Goal: Transaction & Acquisition: Purchase product/service

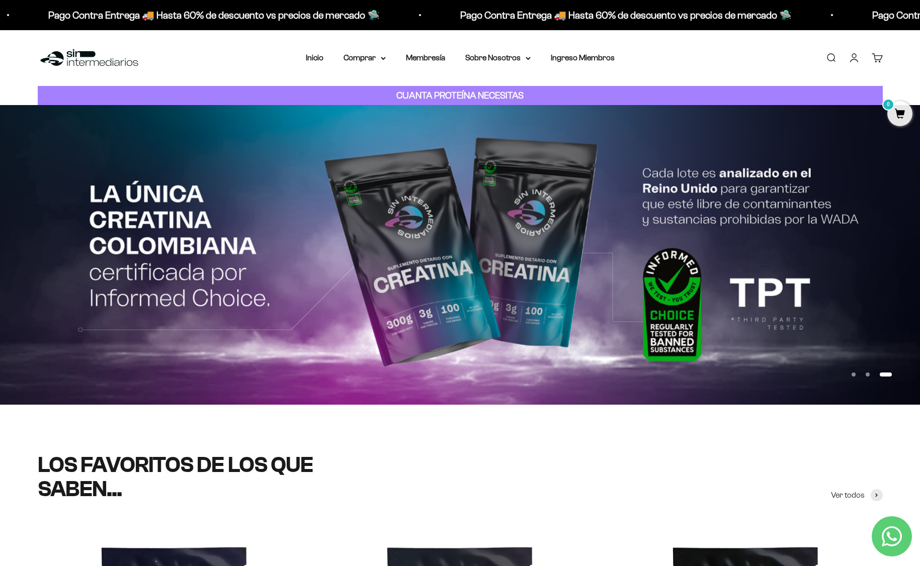
click at [857, 57] on link "Iniciar sesión" at bounding box center [854, 57] width 11 height 11
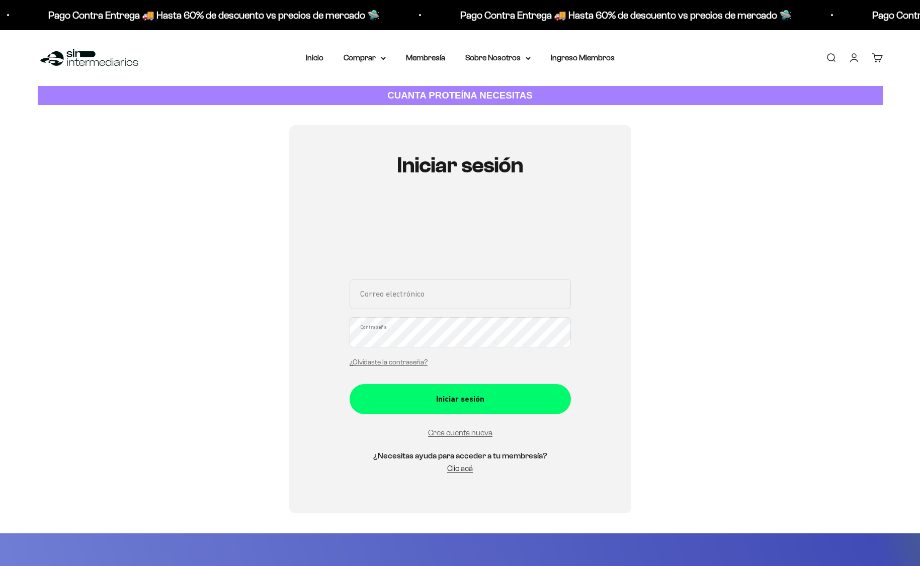
click at [389, 304] on input "Correo electrónico" at bounding box center [460, 294] width 221 height 30
type input "djflacoramirez@gmail.com"
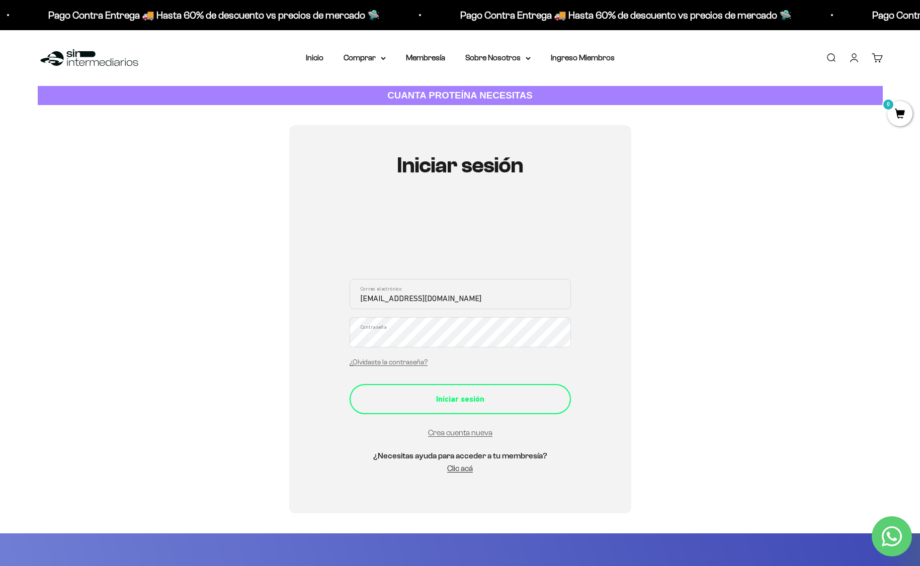
click at [435, 388] on button "Iniciar sesión" at bounding box center [460, 399] width 221 height 30
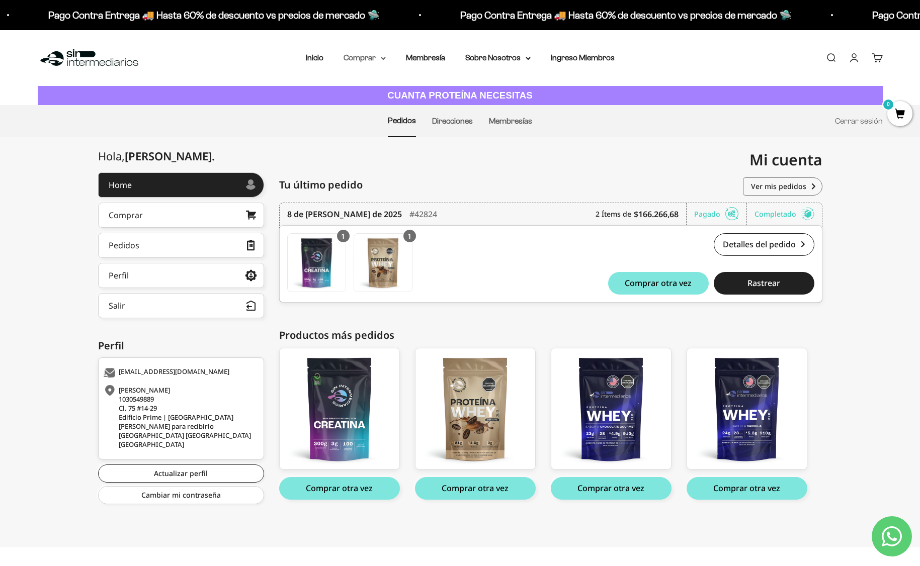
click at [362, 55] on summary "Comprar" at bounding box center [365, 57] width 42 height 13
click at [382, 87] on span "Proteínas" at bounding box center [367, 90] width 34 height 9
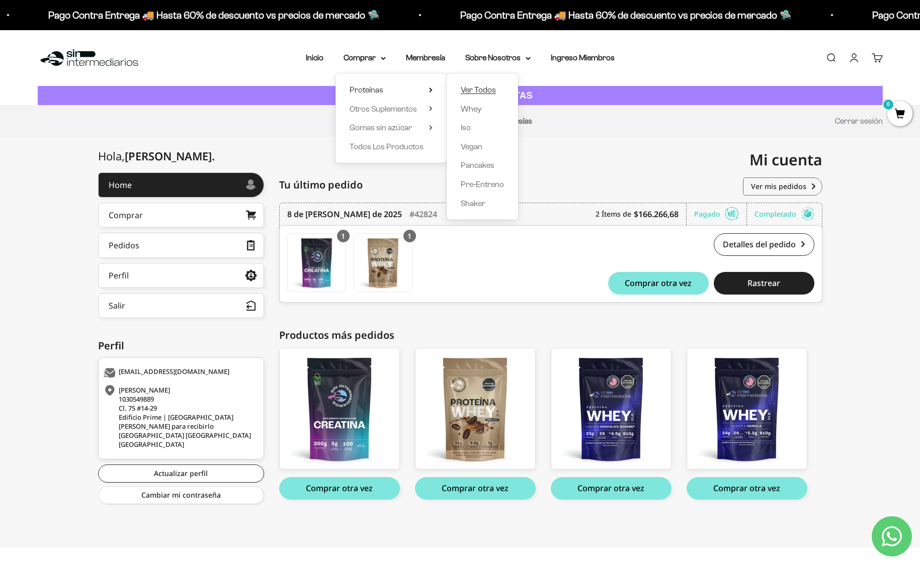
click at [472, 89] on span "Ver Todos" at bounding box center [478, 90] width 35 height 9
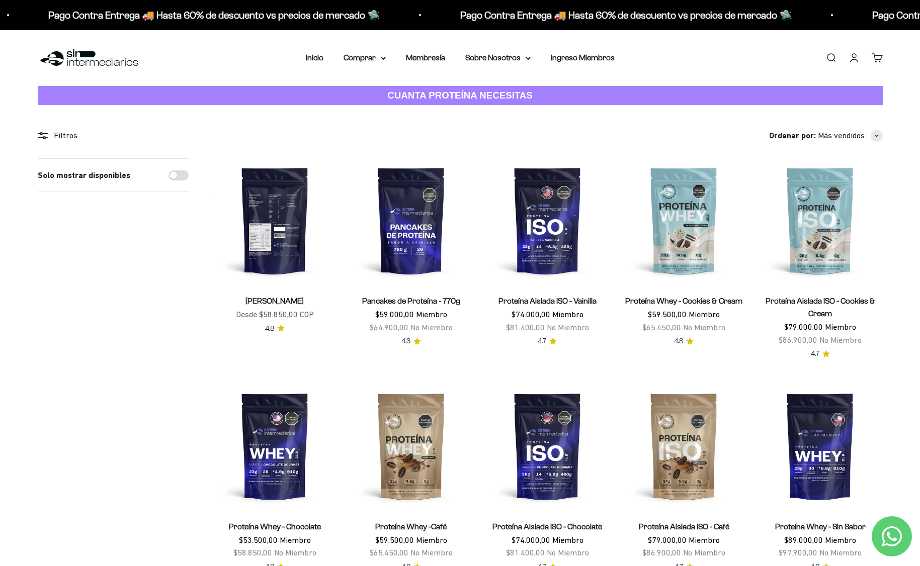
click at [279, 252] on img at bounding box center [275, 220] width 124 height 124
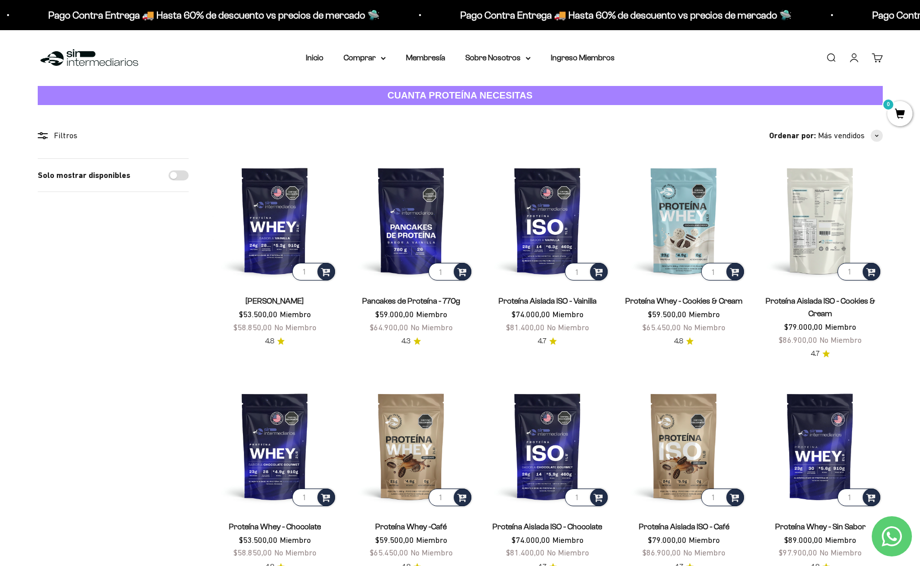
click at [812, 235] on img at bounding box center [820, 220] width 124 height 124
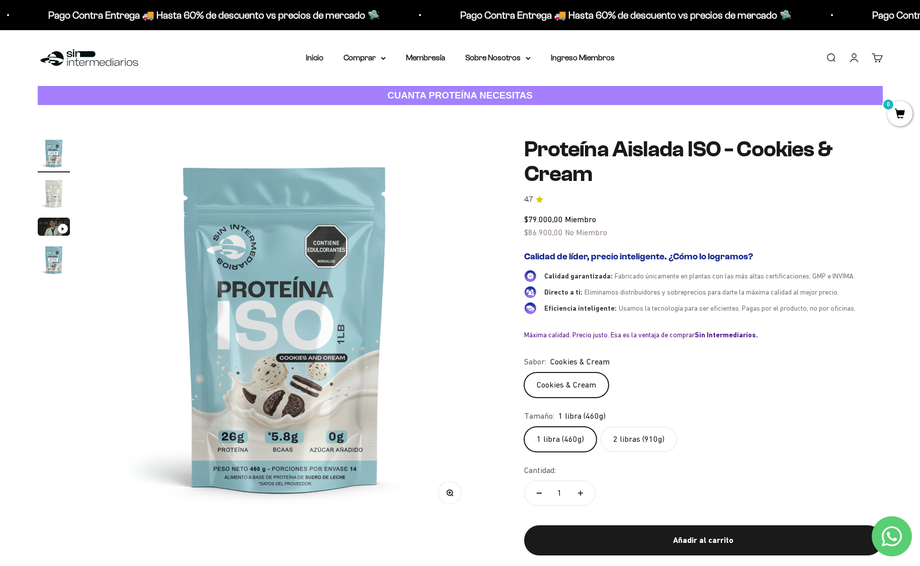
click at [623, 439] on label "2 libras (910g)" at bounding box center [639, 439] width 76 height 25
click at [524, 427] on input "2 libras (910g)" at bounding box center [524, 427] width 1 height 1
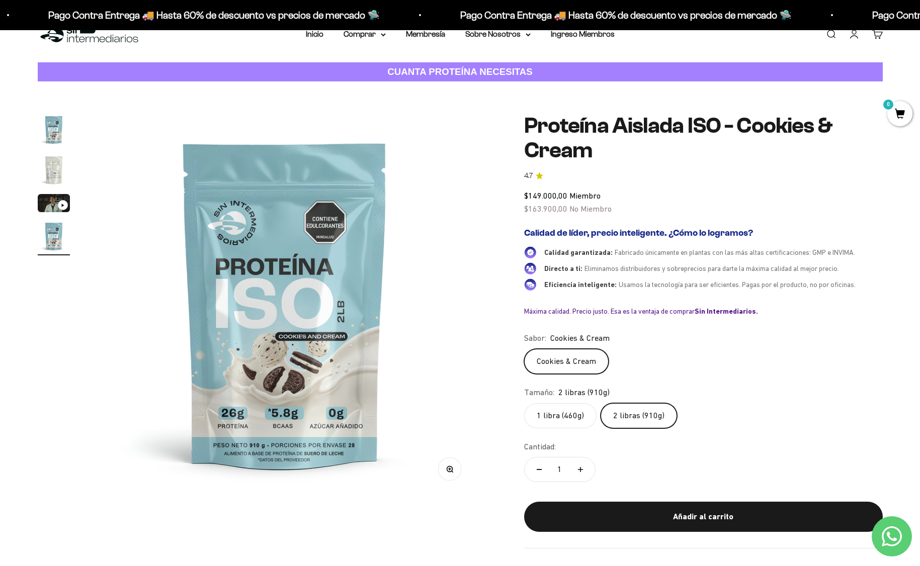
scroll to position [28, 0]
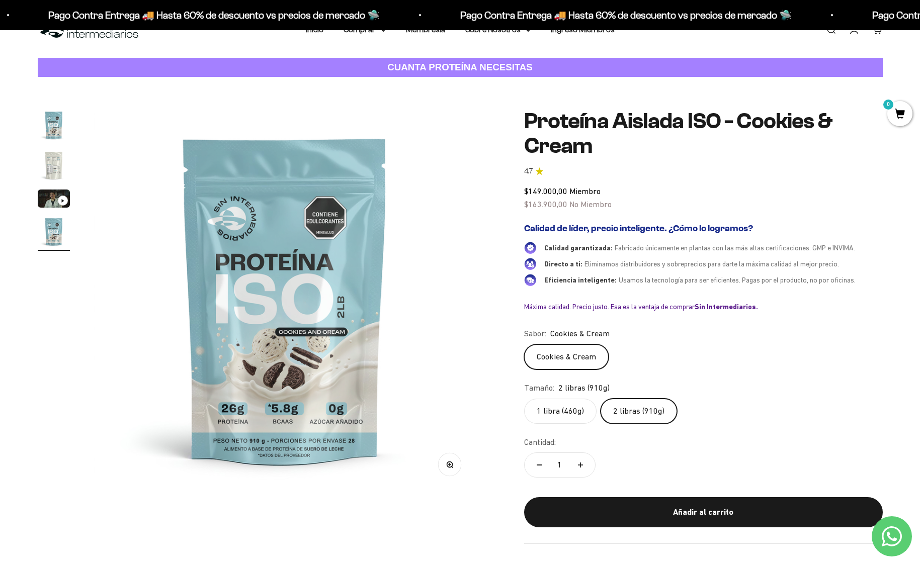
click at [584, 464] on button "Aumentar cantidad" at bounding box center [580, 465] width 29 height 24
type input "2"
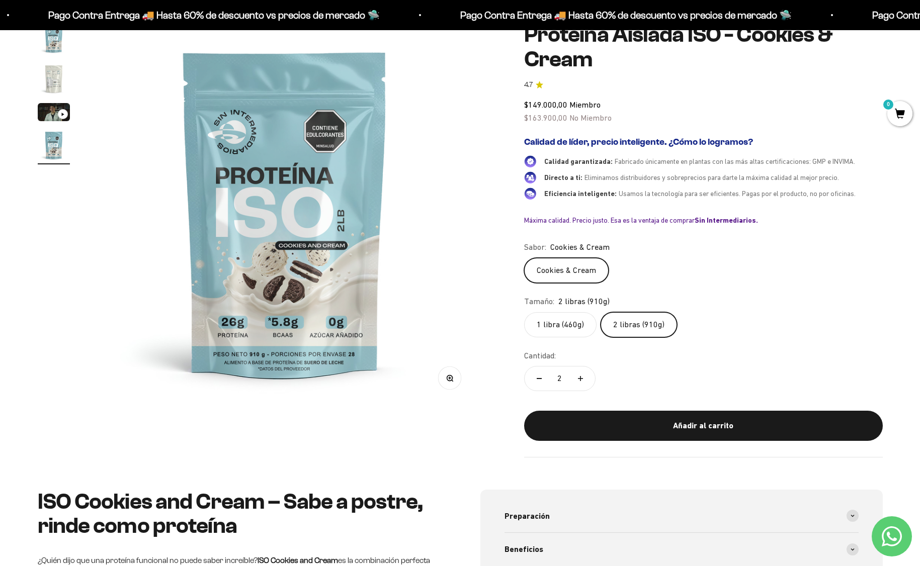
scroll to position [111, 0]
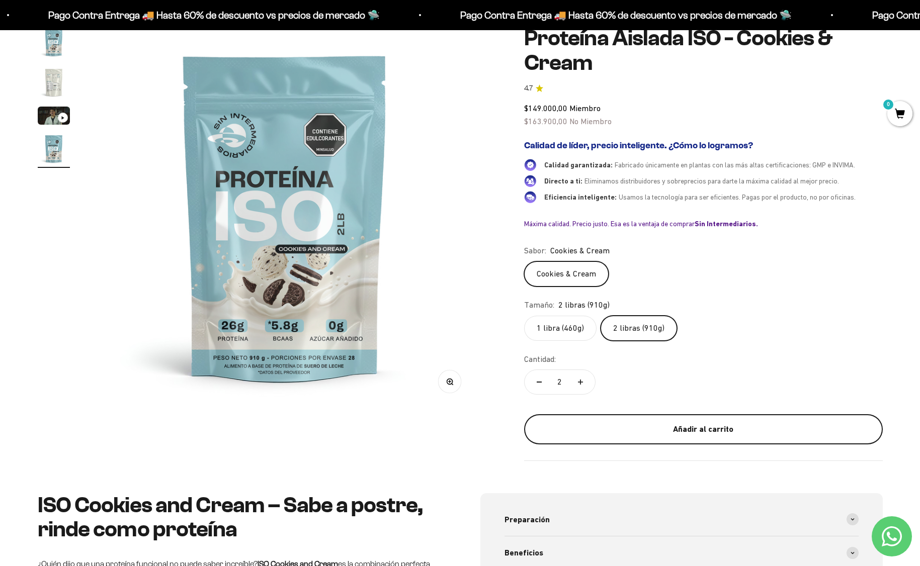
click at [660, 420] on button "Añadir al carrito" at bounding box center [703, 430] width 359 height 30
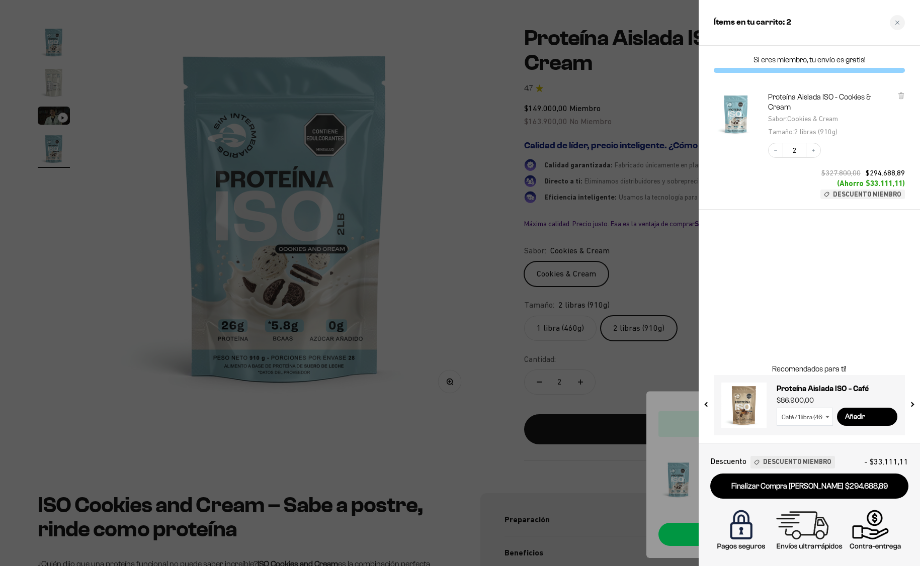
click at [779, 461] on span "Descuento Miembro" at bounding box center [797, 462] width 68 height 11
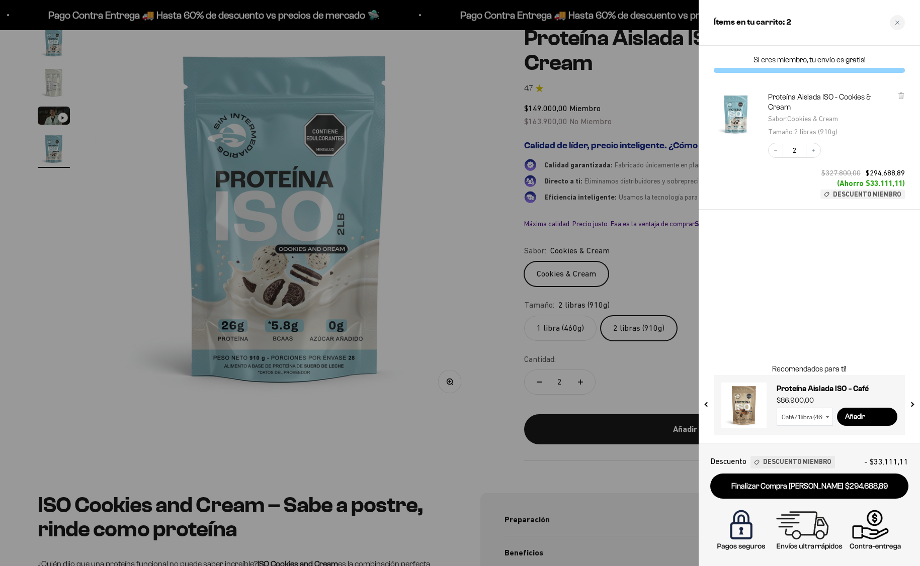
click at [769, 463] on span "Descuento Miembro" at bounding box center [797, 462] width 68 height 11
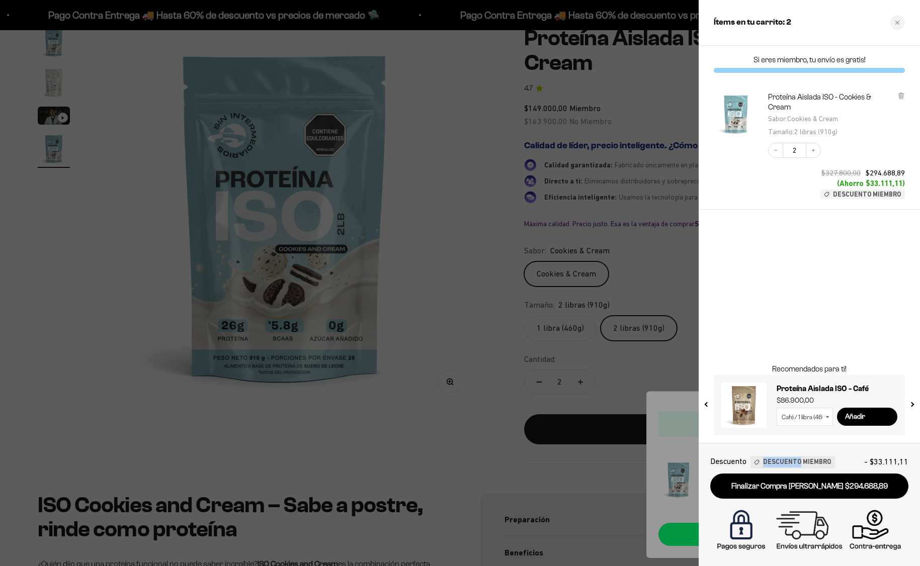
click at [769, 463] on span "Descuento Miembro" at bounding box center [797, 462] width 68 height 11
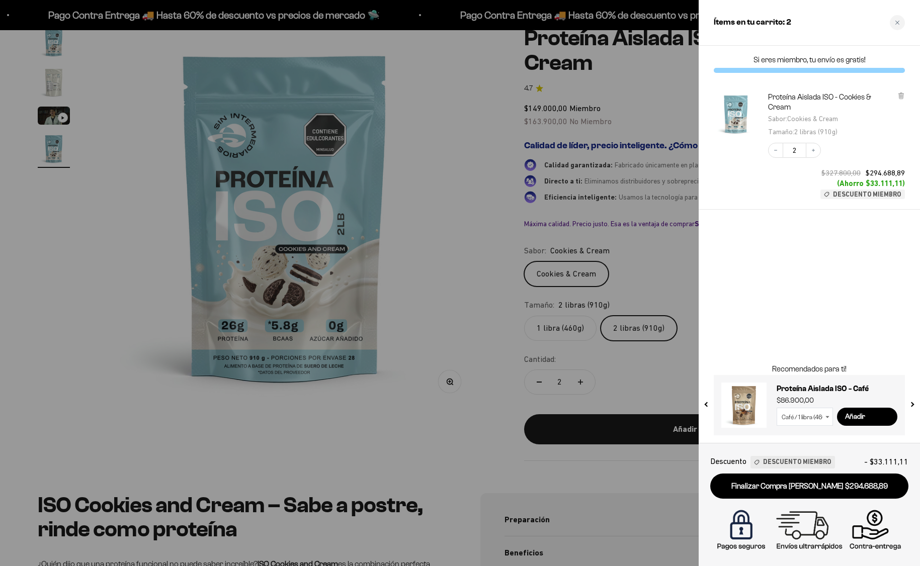
click at [759, 462] on icon at bounding box center [757, 463] width 8 height 8
click at [759, 462] on icon at bounding box center [757, 462] width 5 height 5
click at [753, 463] on div "Descuento Miembro" at bounding box center [793, 462] width 85 height 13
click at [739, 462] on span "Descuento" at bounding box center [728, 462] width 36 height 14
click at [786, 462] on span "Descuento Miembro" at bounding box center [797, 462] width 68 height 11
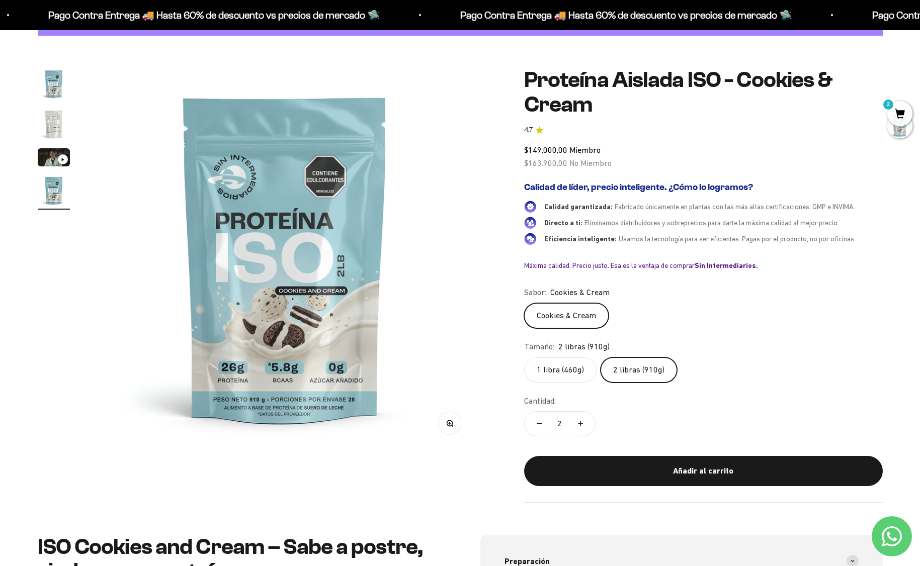
scroll to position [64, 0]
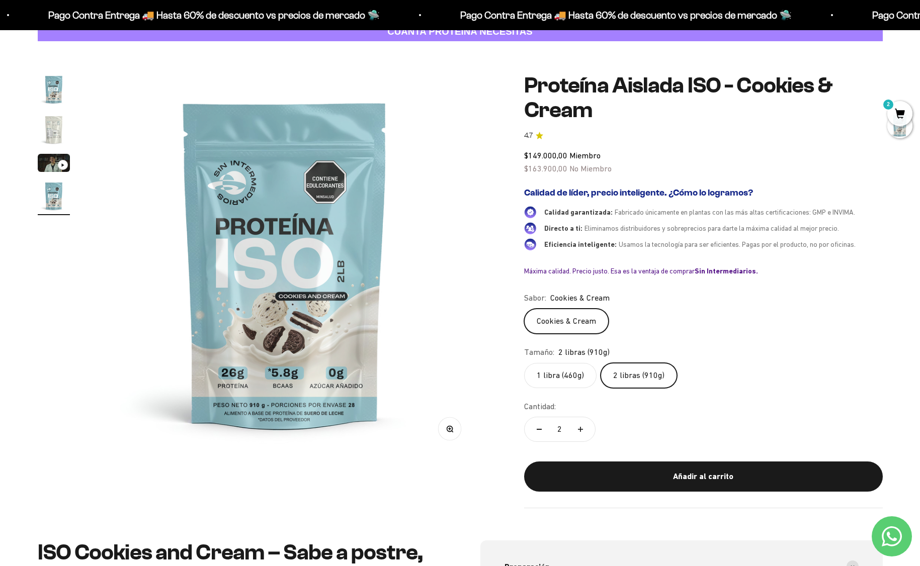
click at [640, 373] on label "2 libras (910g)" at bounding box center [639, 375] width 76 height 25
click at [524, 363] on input "2 libras (910g)" at bounding box center [524, 363] width 1 height 1
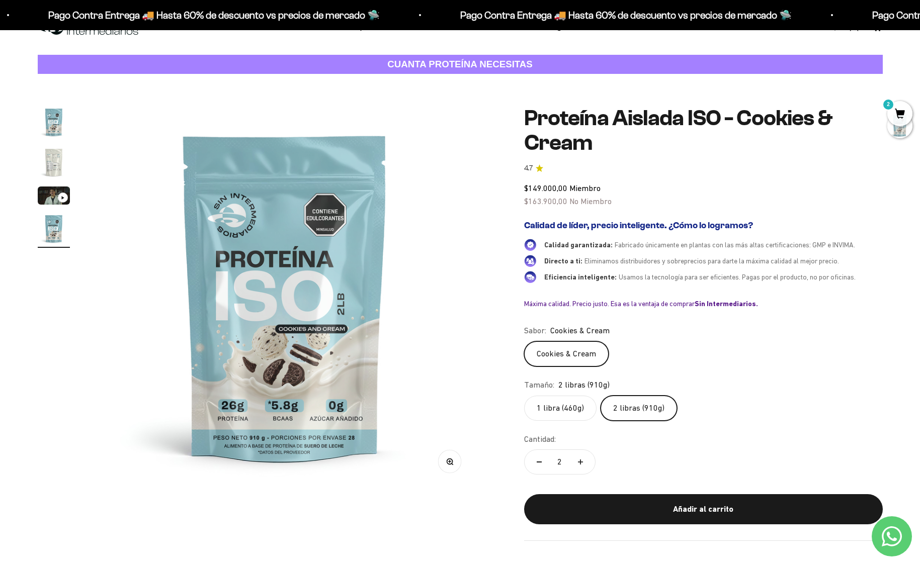
scroll to position [0, 0]
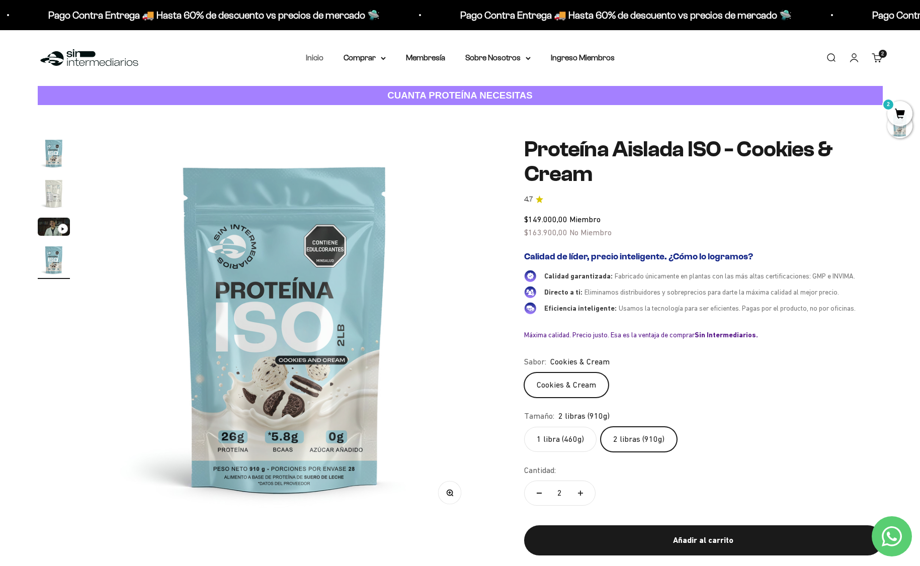
click at [315, 58] on link "Inicio" at bounding box center [315, 57] width 18 height 9
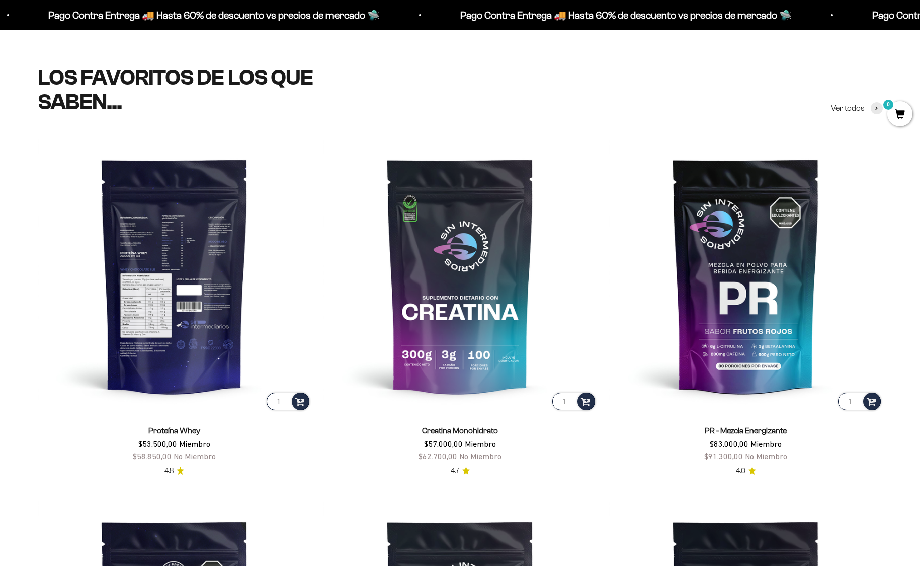
scroll to position [443, 0]
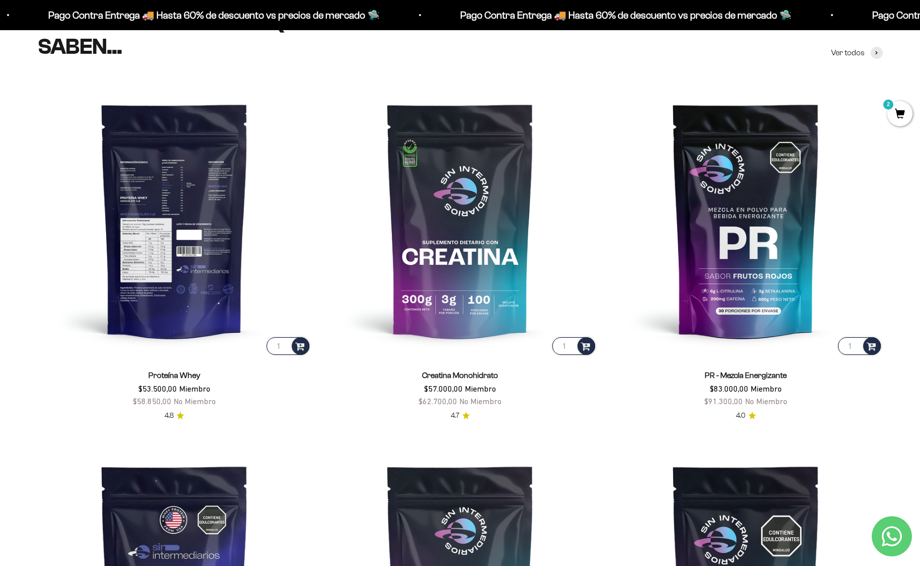
click at [179, 313] on img at bounding box center [175, 221] width 274 height 274
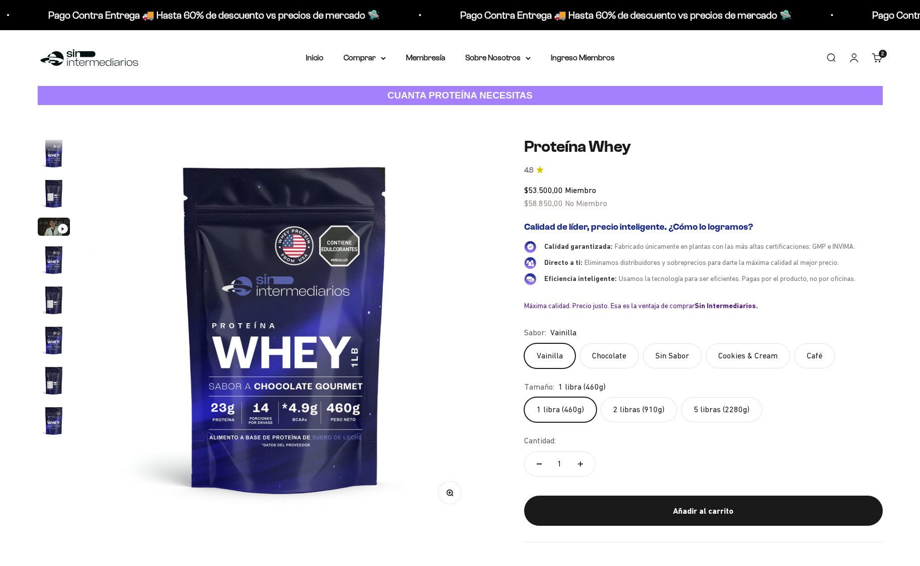
scroll to position [484, 0]
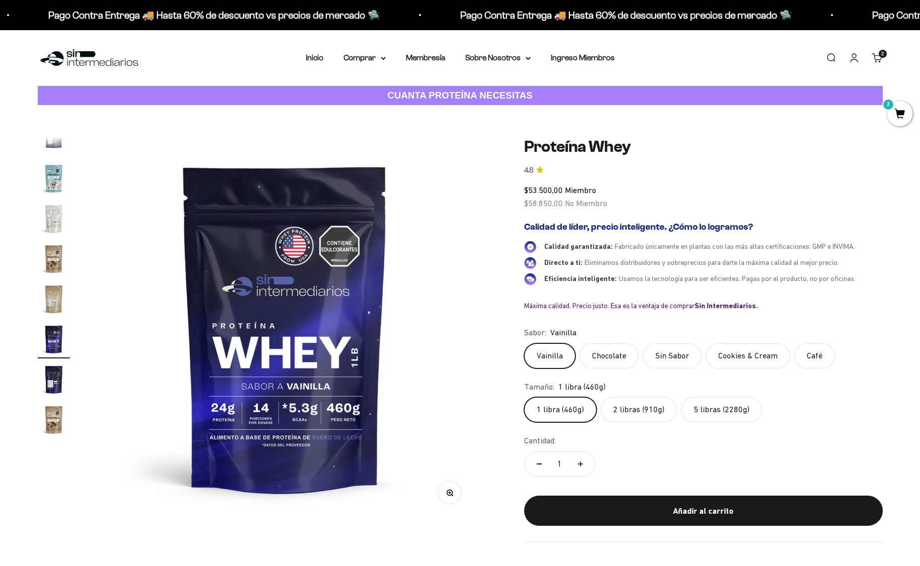
click at [742, 360] on label "Cookies & Cream" at bounding box center [748, 356] width 85 height 25
click at [524, 344] on input "Cookies & Cream" at bounding box center [524, 343] width 1 height 1
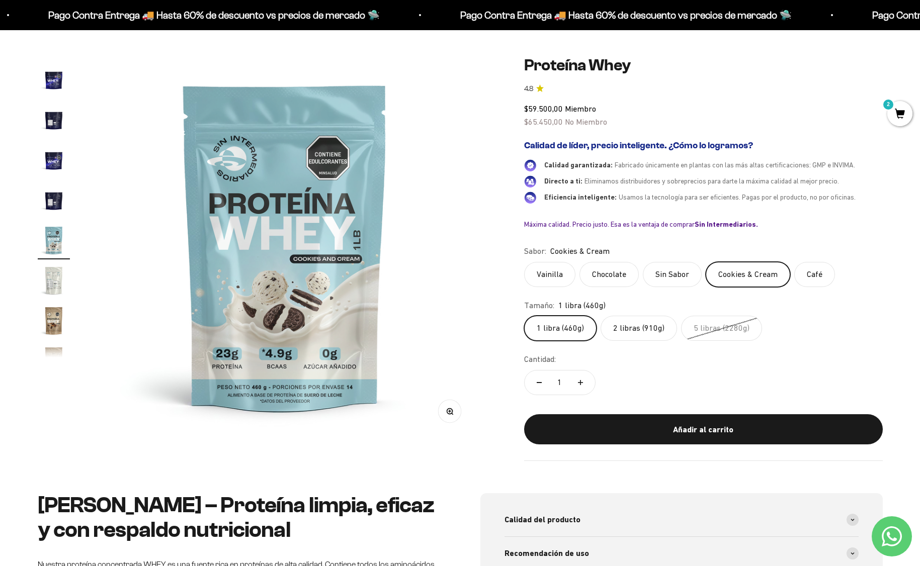
scroll to position [78, 0]
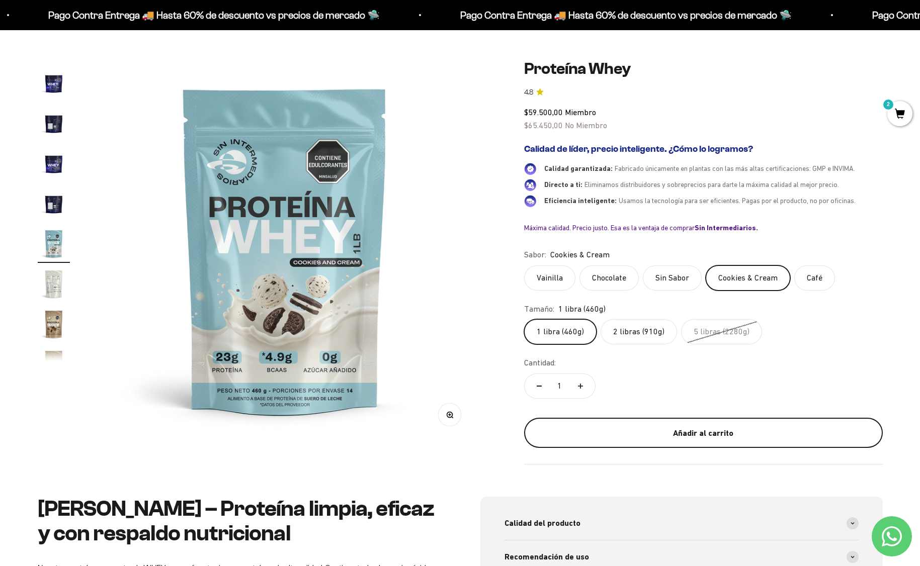
click at [700, 428] on div "Añadir al carrito" at bounding box center [703, 433] width 318 height 13
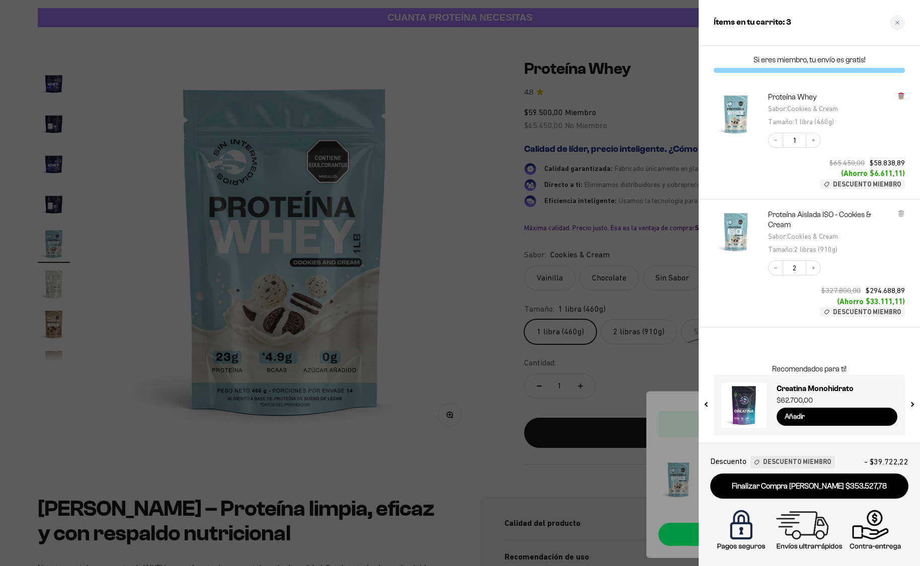
click at [903, 95] on icon at bounding box center [901, 96] width 4 height 5
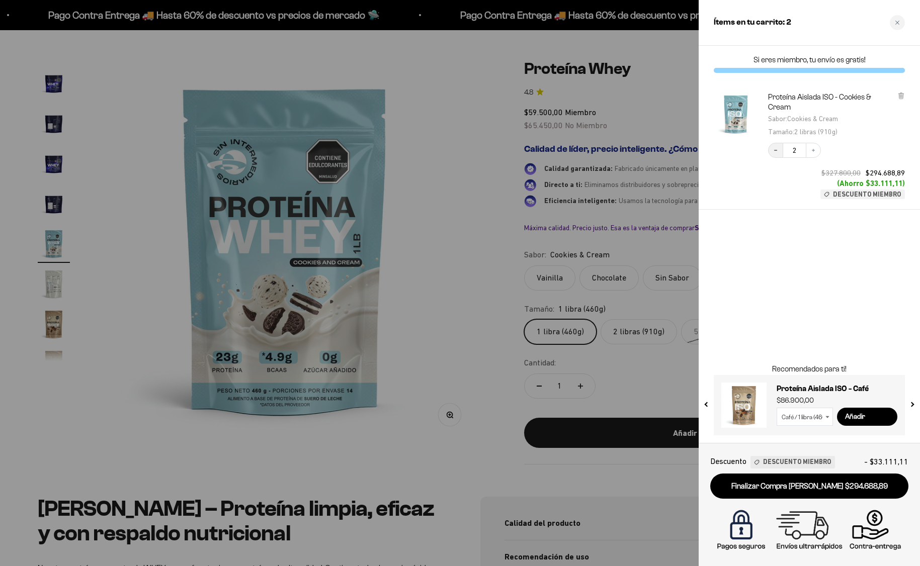
click at [775, 149] on icon "Decrease quantity" at bounding box center [776, 150] width 6 height 6
